Goal: Information Seeking & Learning: Learn about a topic

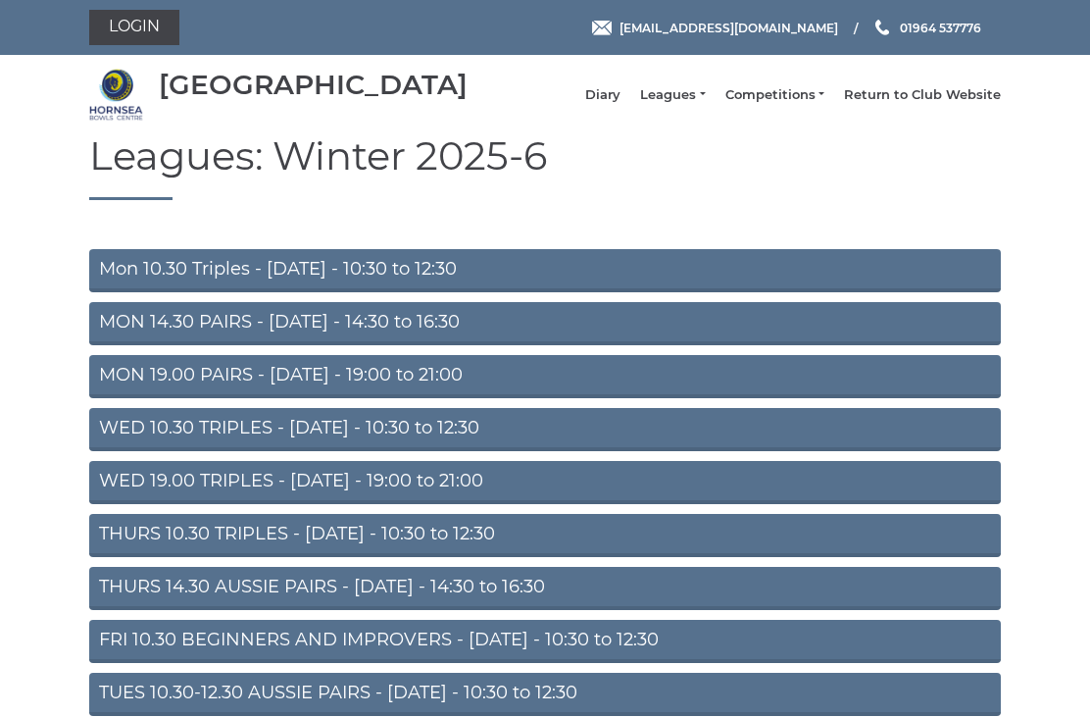
click at [695, 104] on link "Leagues" at bounding box center [672, 95] width 65 height 18
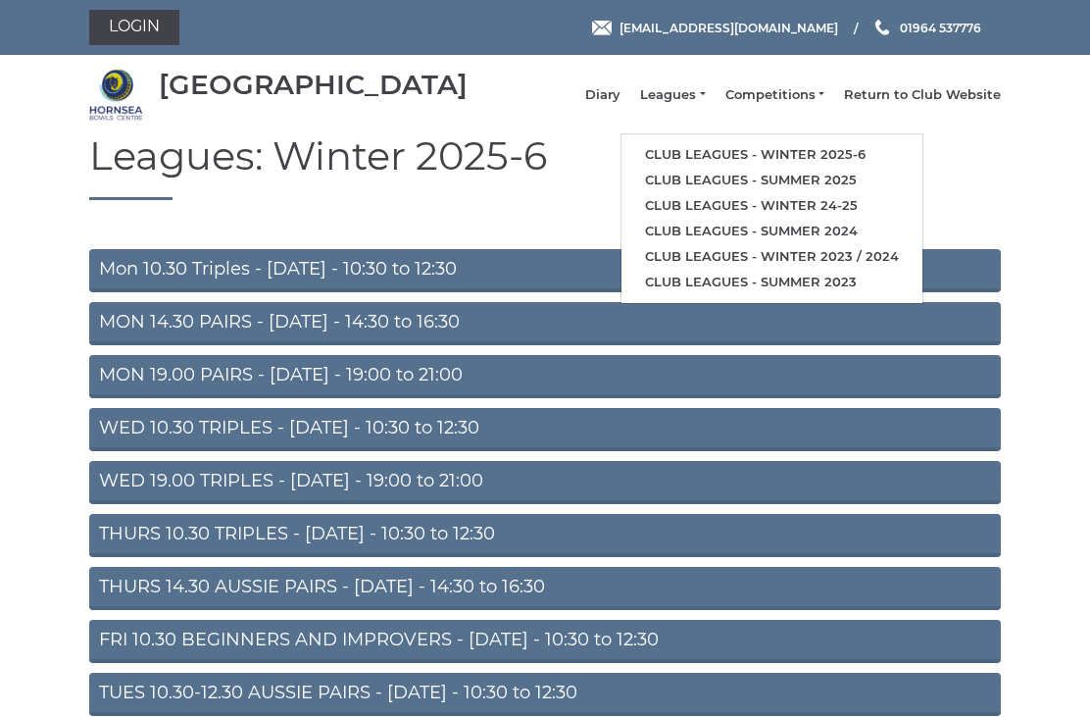
click at [376, 499] on link "WED 19.00 TRIPLES - [DATE] - 19:00 to 21:00" at bounding box center [545, 482] width 912 height 43
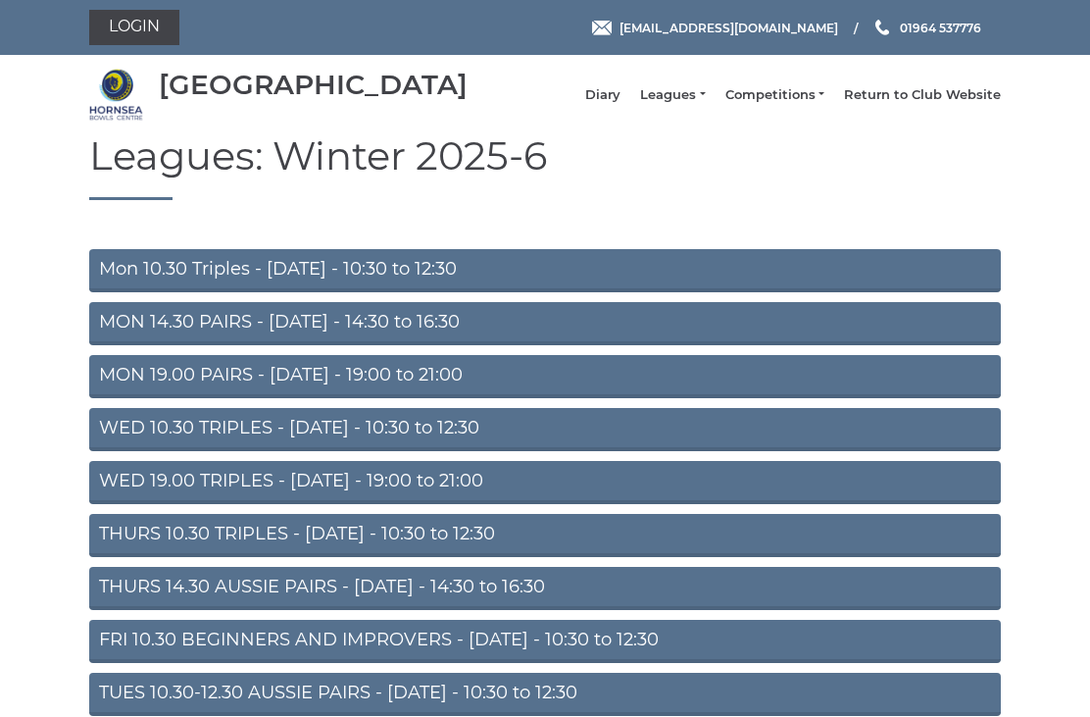
click at [343, 490] on link "WED 19.00 TRIPLES - [DATE] - 19:00 to 21:00" at bounding box center [545, 482] width 912 height 43
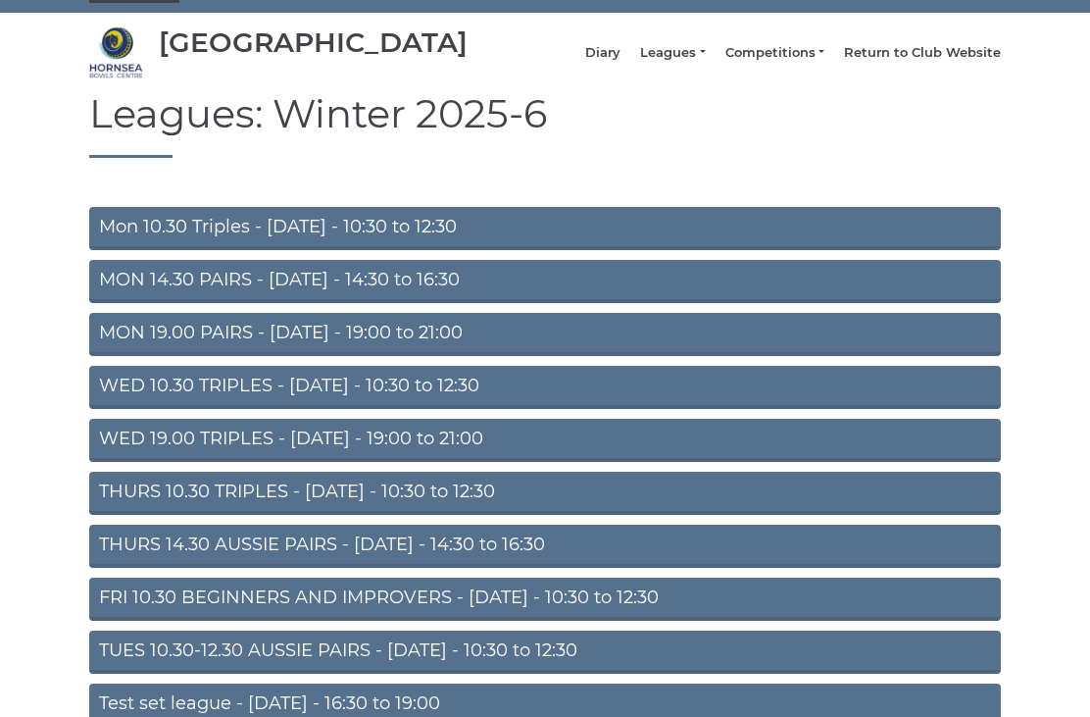
scroll to position [99, 0]
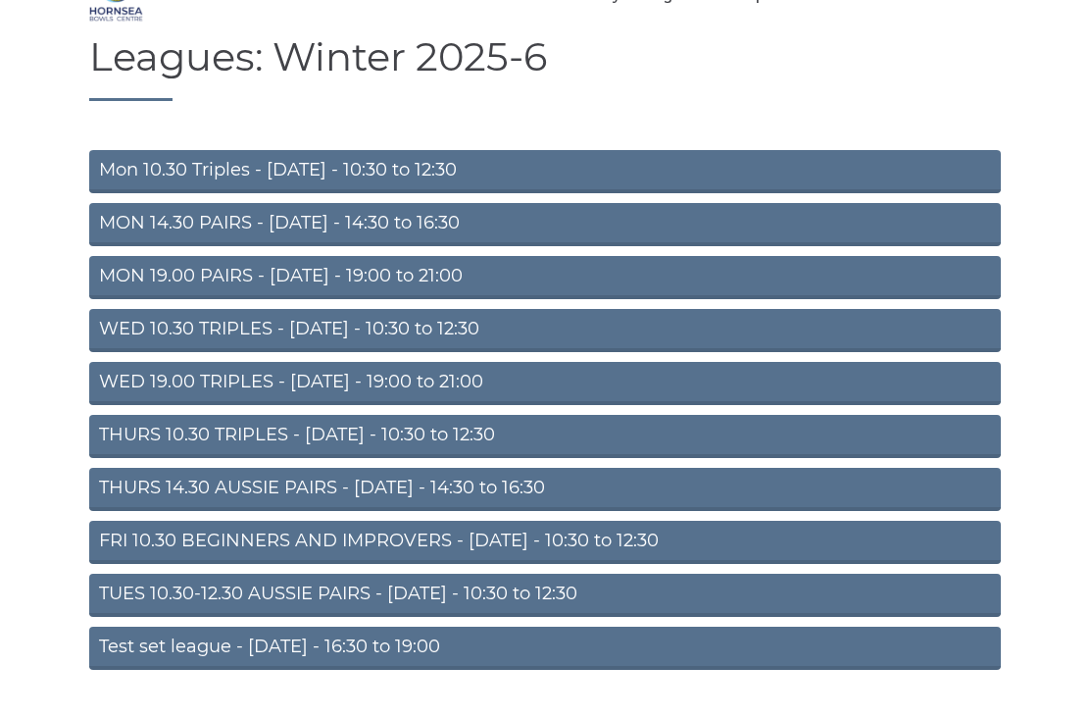
click at [484, 606] on link "TUES 10.30-12.30 AUSSIE PAIRS - Tuesday - 10:30 to 12:30" at bounding box center [545, 595] width 912 height 43
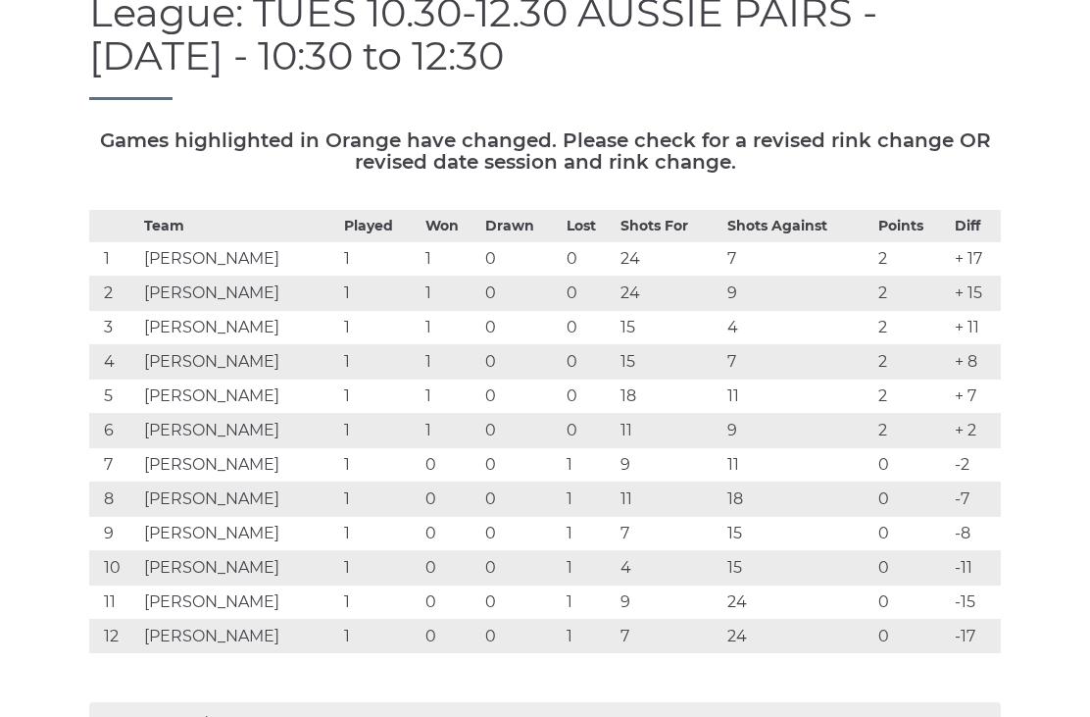
scroll to position [214, 0]
